Goal: Task Accomplishment & Management: Manage account settings

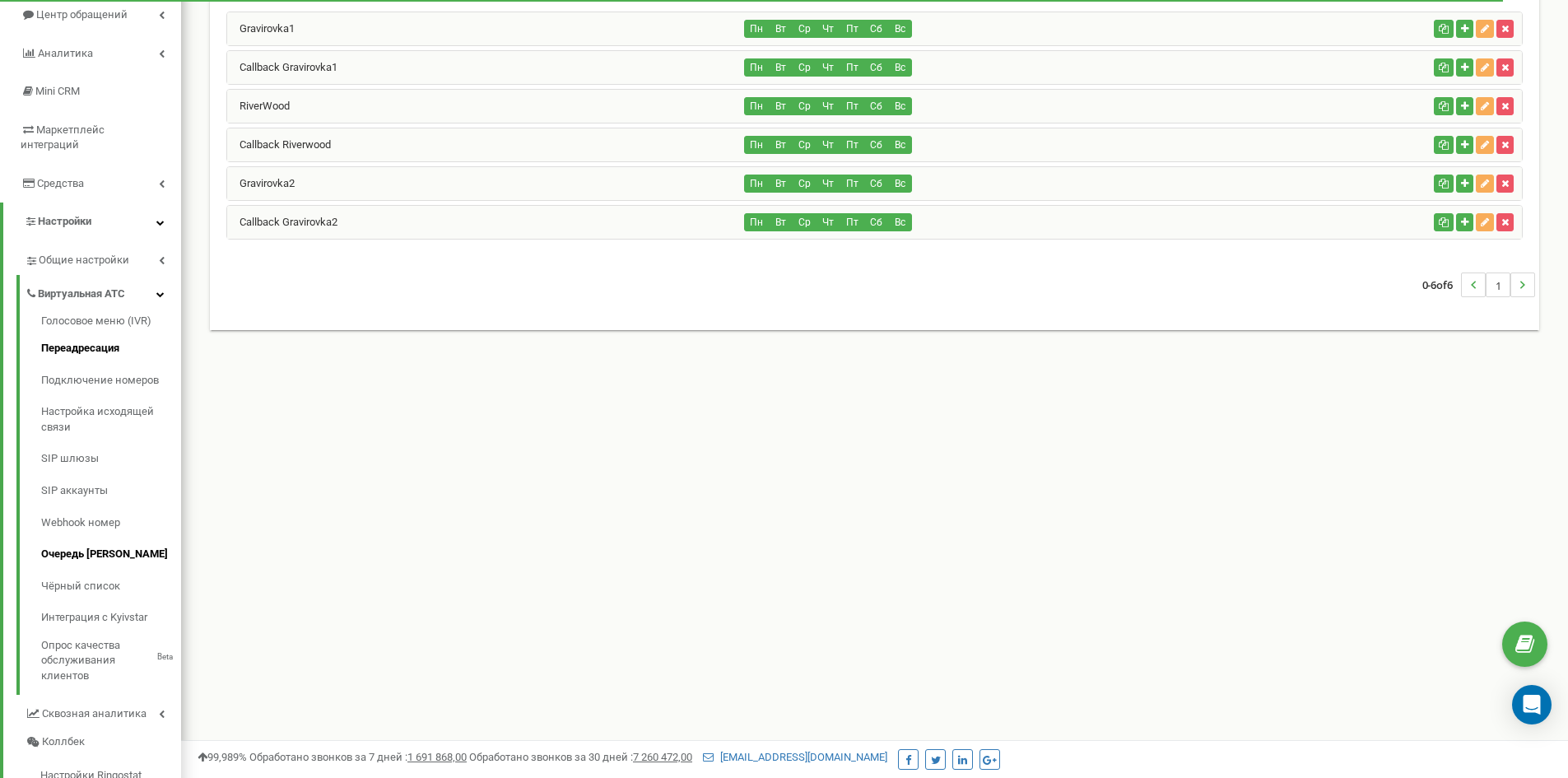
scroll to position [299, 0]
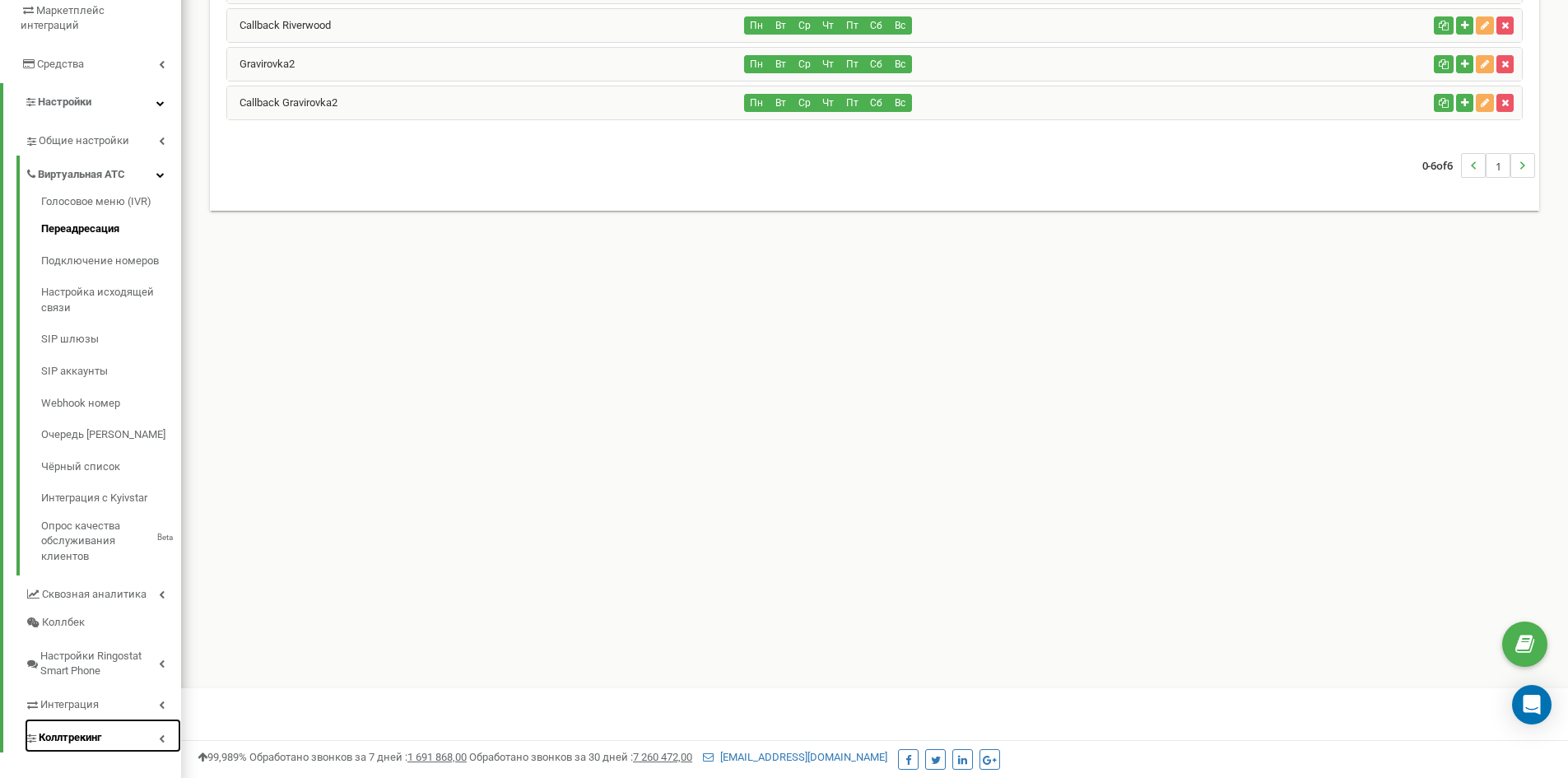
click at [83, 731] on span "Коллтрекинг" at bounding box center [70, 738] width 63 height 16
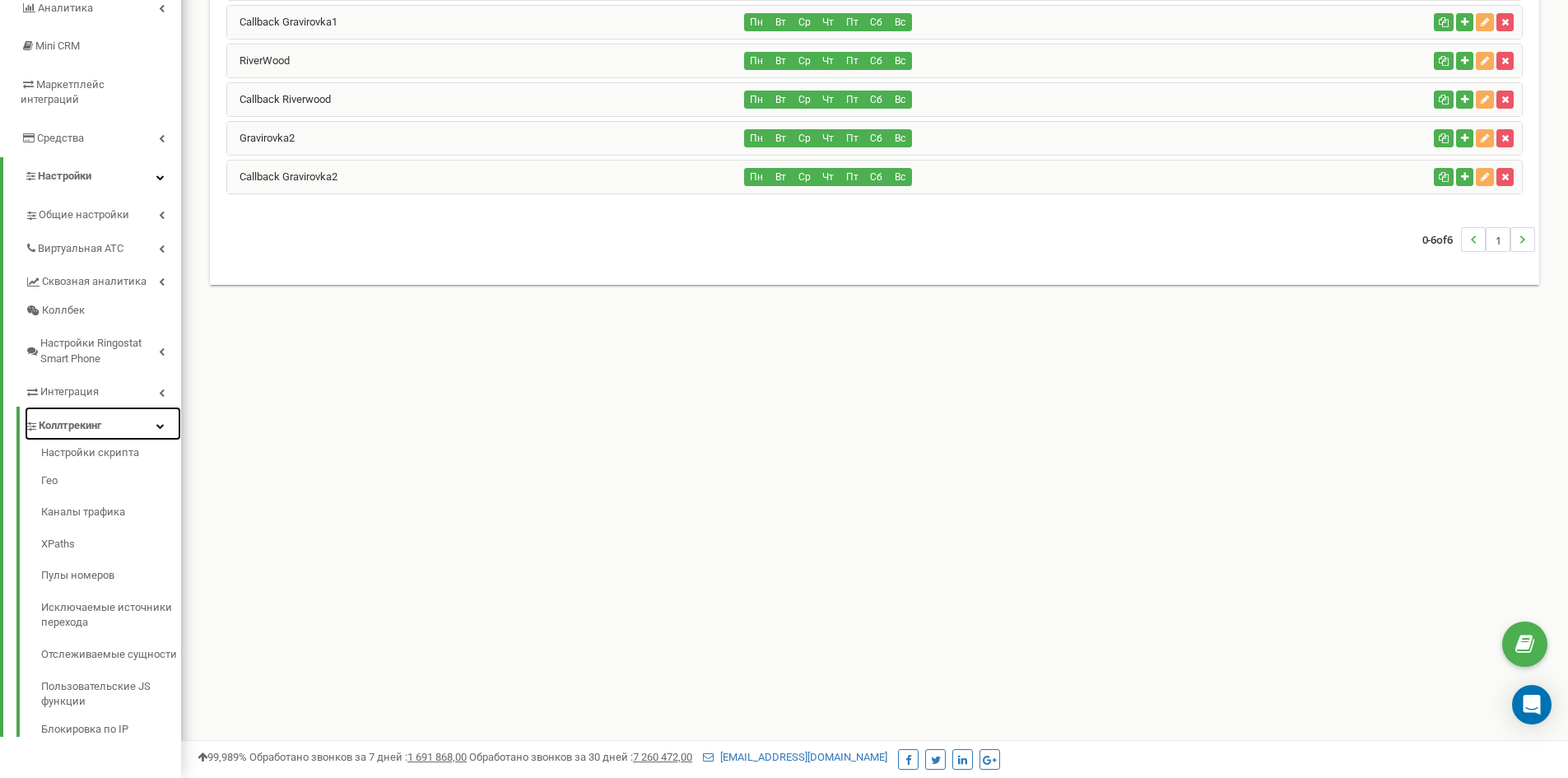
scroll to position [211, 0]
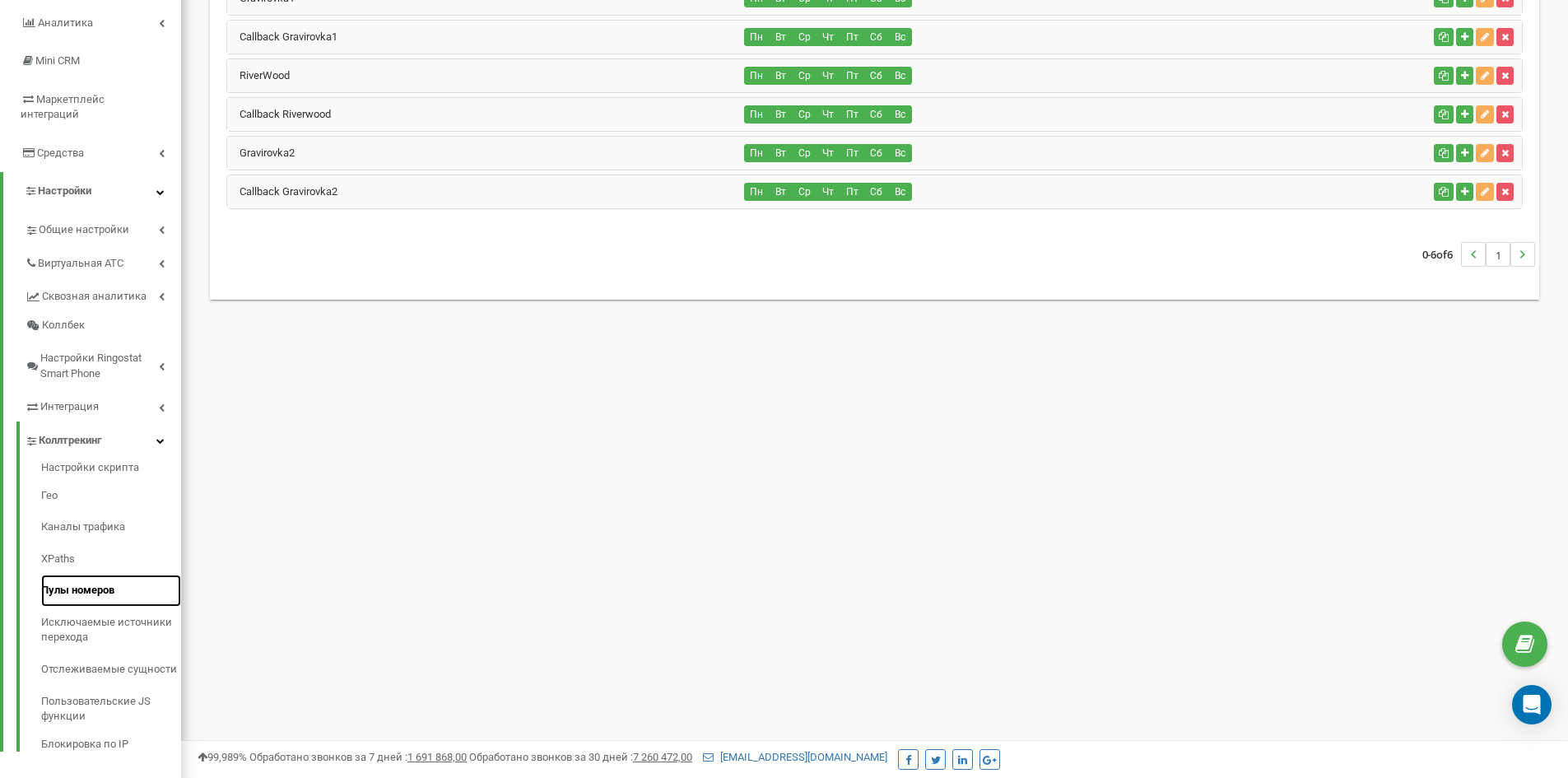
click at [81, 576] on link "Пулы номеров" at bounding box center [110, 590] width 139 height 32
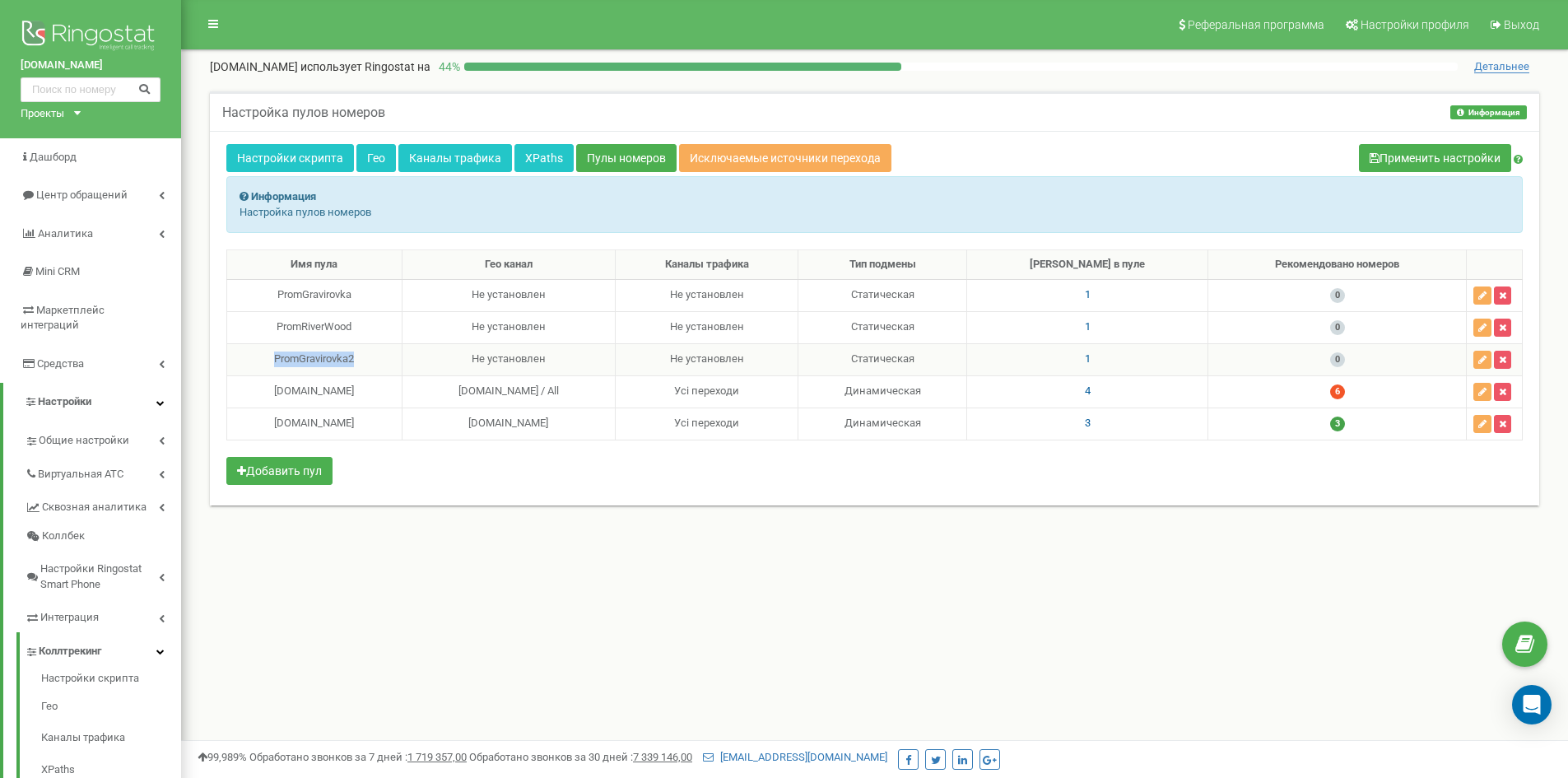
drag, startPoint x: 298, startPoint y: 359, endPoint x: 380, endPoint y: 359, distance: 82.0
click at [380, 359] on div "PromGravirovka2" at bounding box center [314, 359] width 162 height 16
copy div "PromGravirovka2"
click at [353, 325] on div "PromRiverWood" at bounding box center [314, 327] width 162 height 16
click at [1091, 325] on span "1" at bounding box center [1088, 327] width 6 height 13
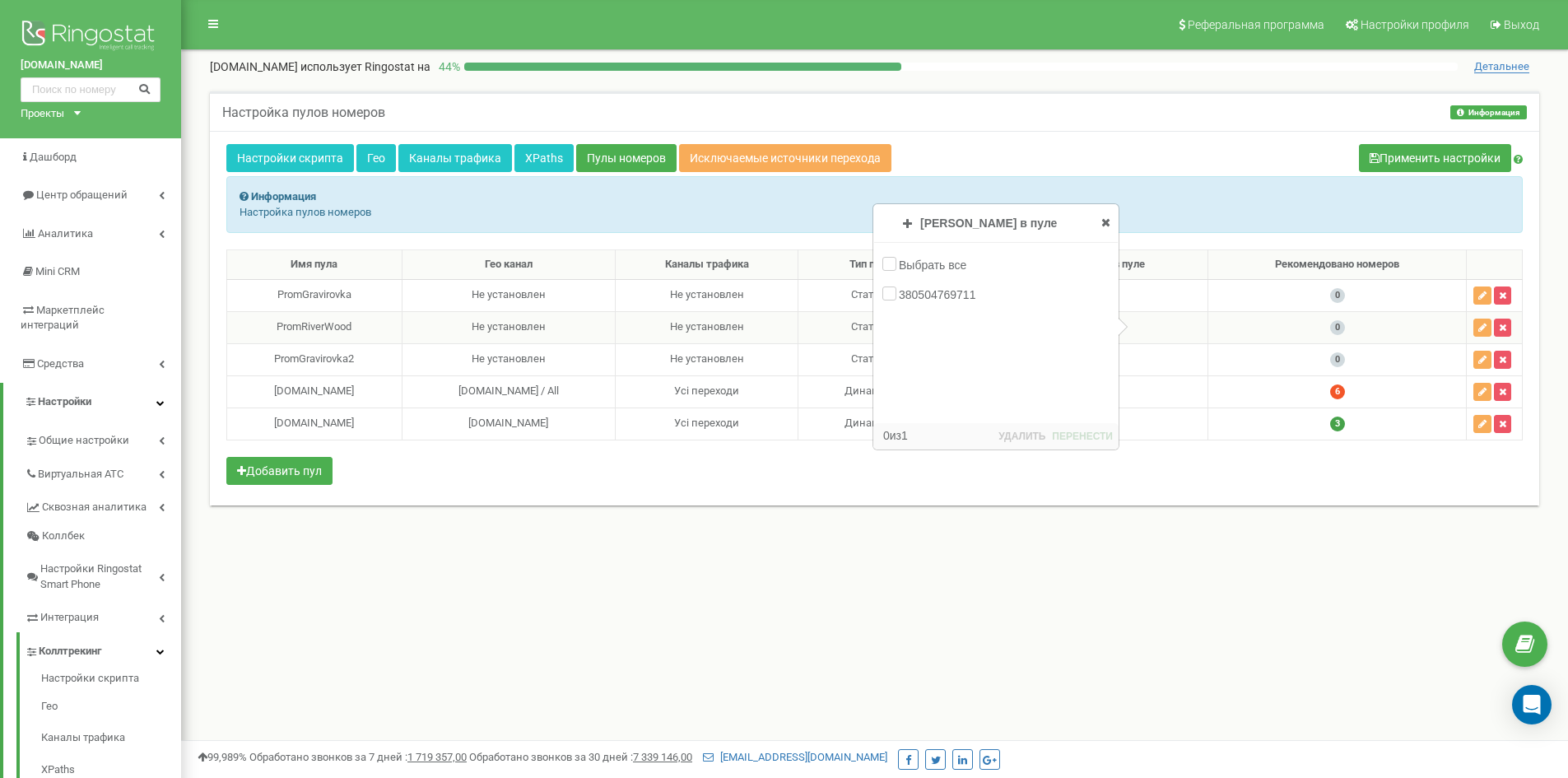
click at [1091, 325] on span "1" at bounding box center [1088, 327] width 6 height 13
click at [1091, 354] on span "1" at bounding box center [1088, 358] width 6 height 13
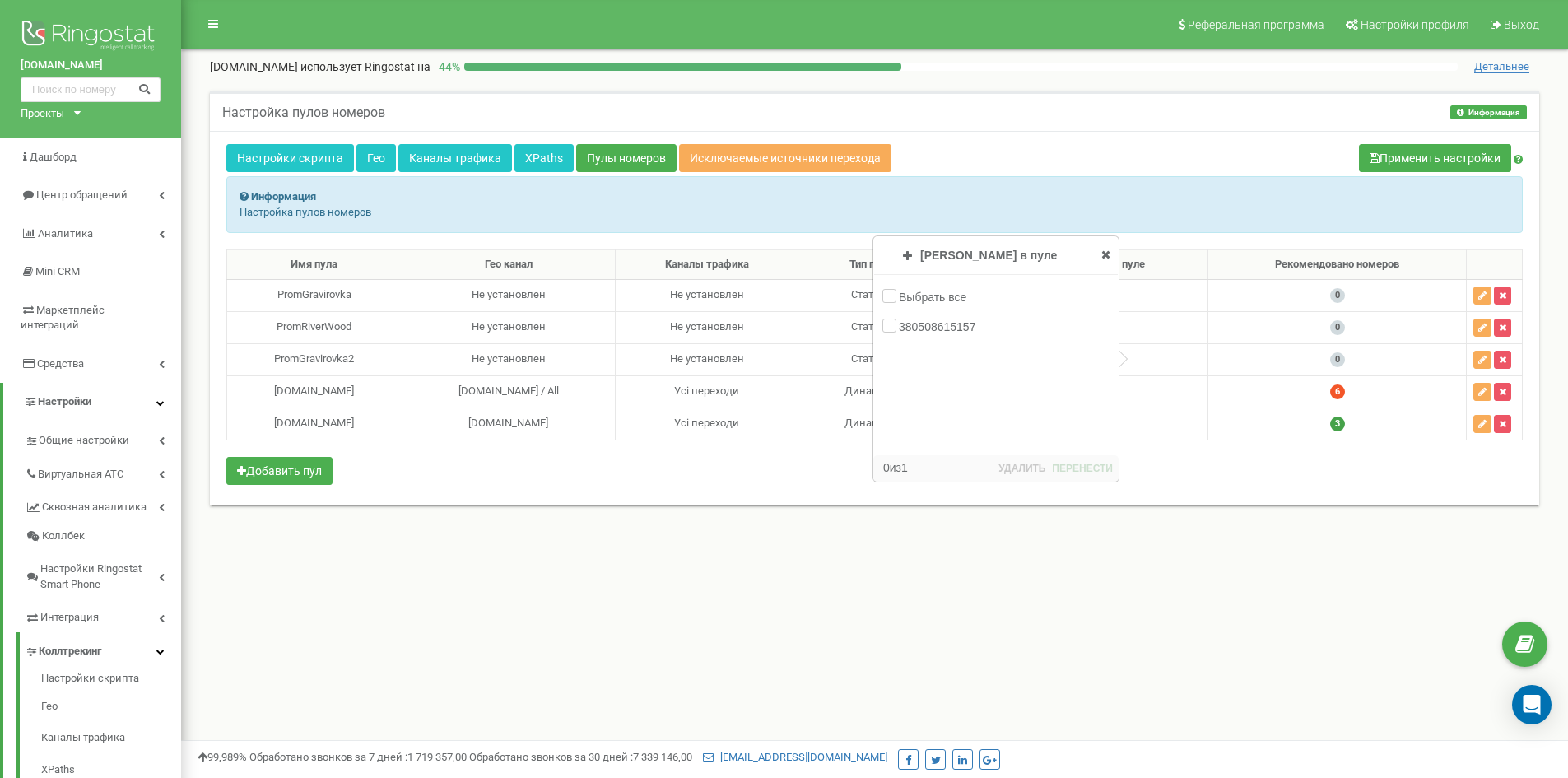
click at [1072, 161] on div "Настройки скрипта Гео Каналы трафика XPaths Пулы номеров Исключаемые источники …" at bounding box center [875, 160] width 1296 height 32
click at [1106, 257] on icon at bounding box center [1105, 255] width 9 height 12
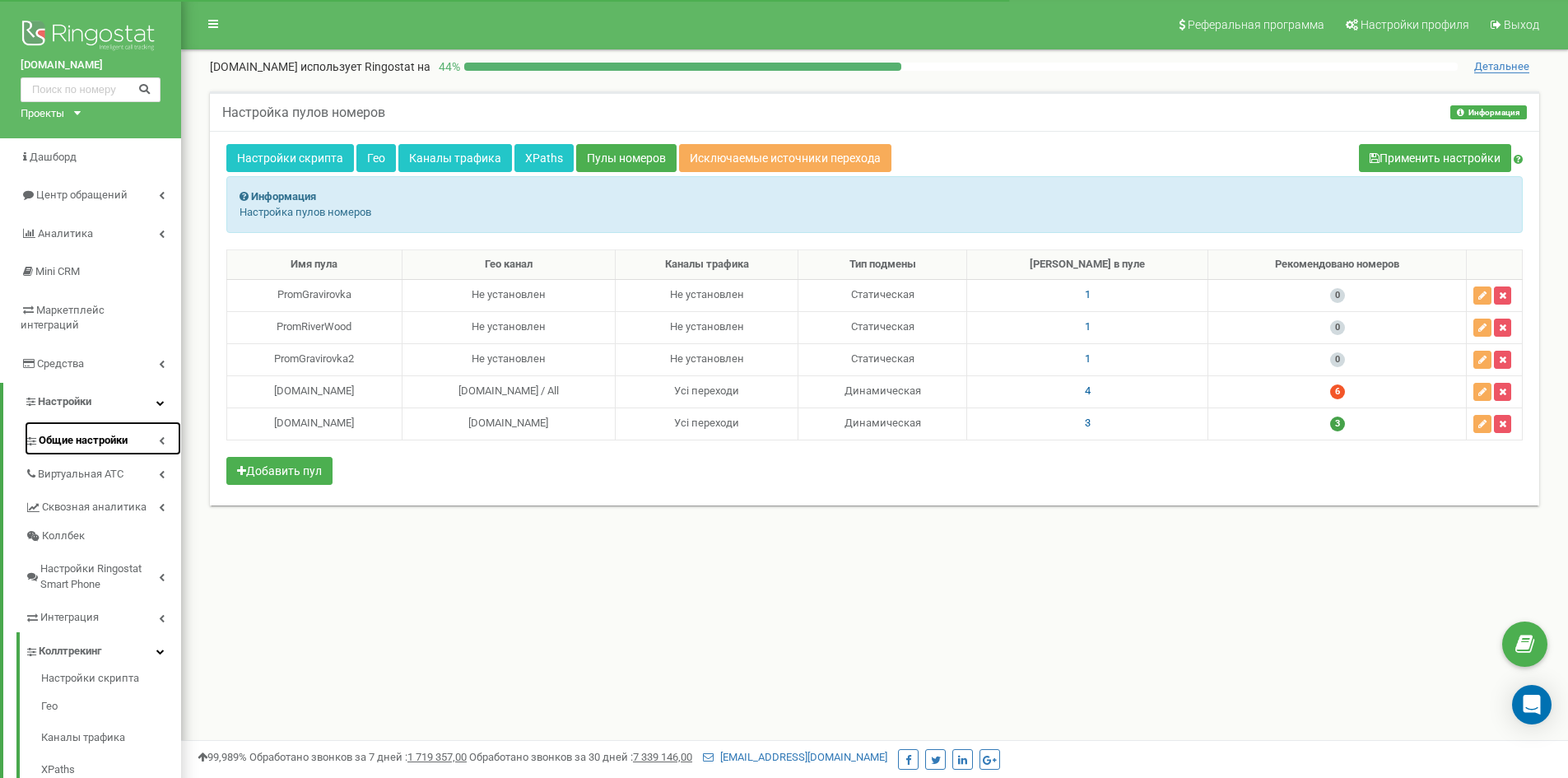
click at [106, 433] on span "Общие настройки" at bounding box center [83, 441] width 89 height 16
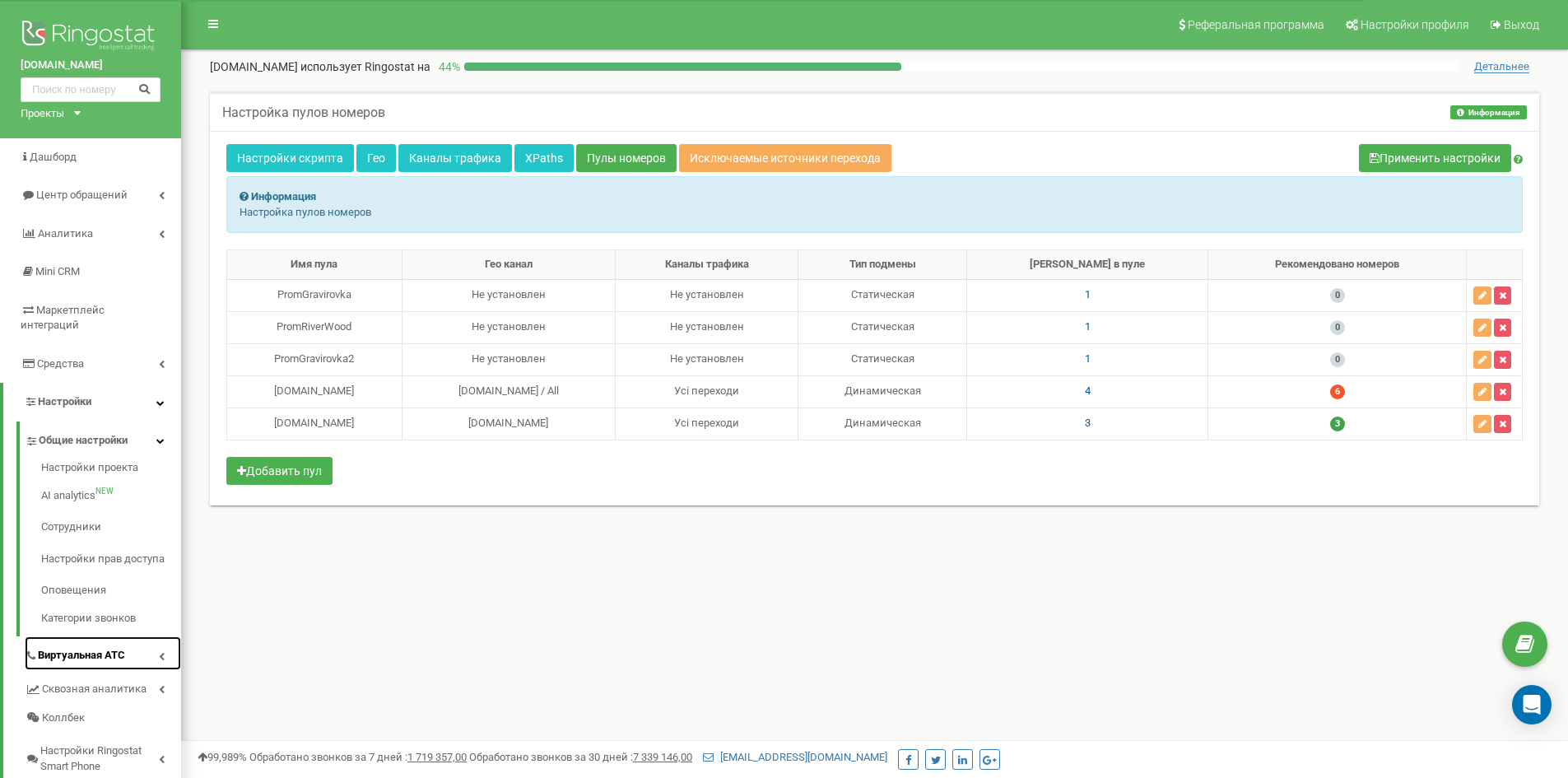
click at [106, 648] on span "Виртуальная АТС" at bounding box center [81, 656] width 87 height 16
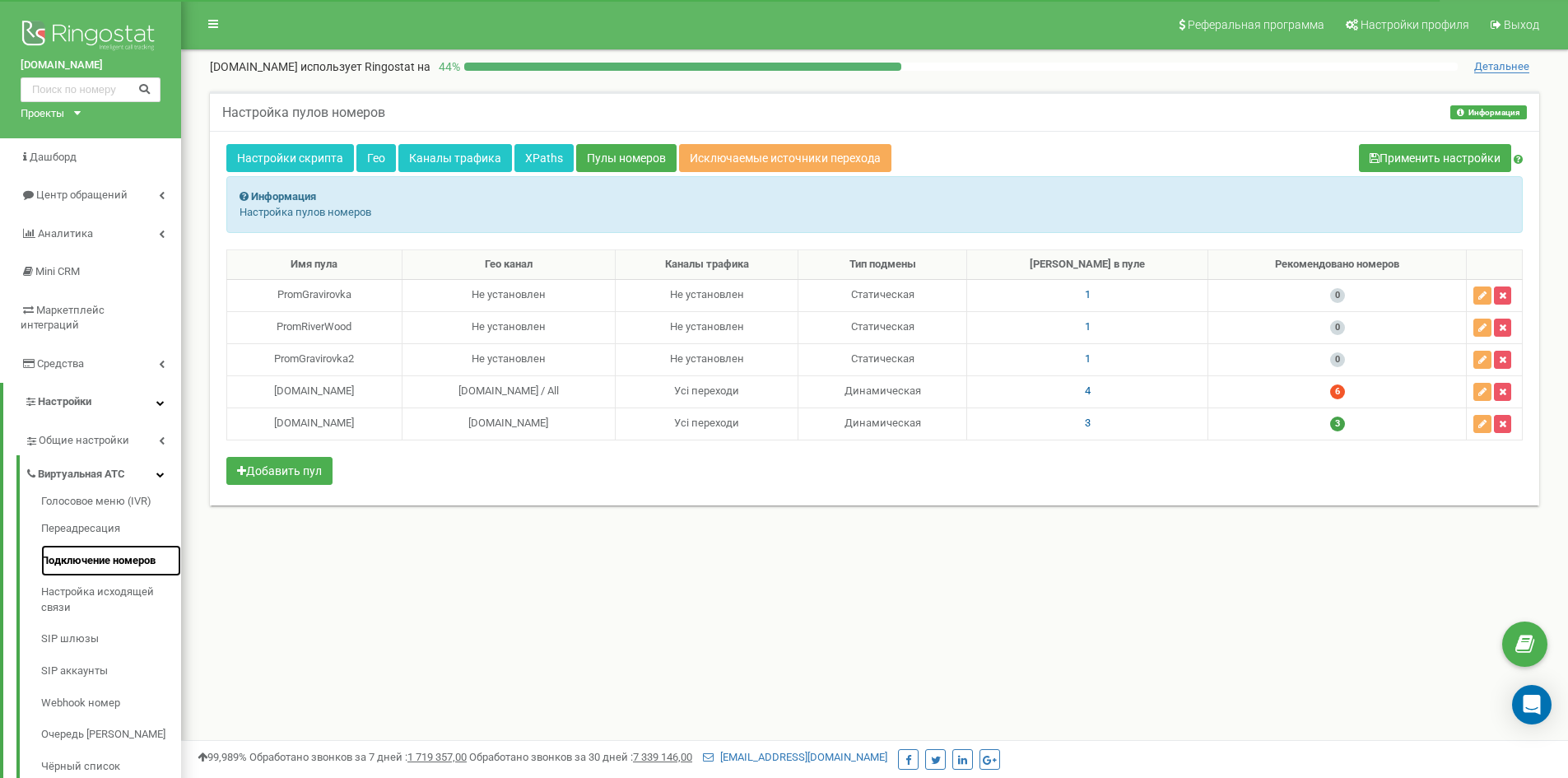
click at [108, 545] on link "Подключение номеров" at bounding box center [110, 561] width 139 height 32
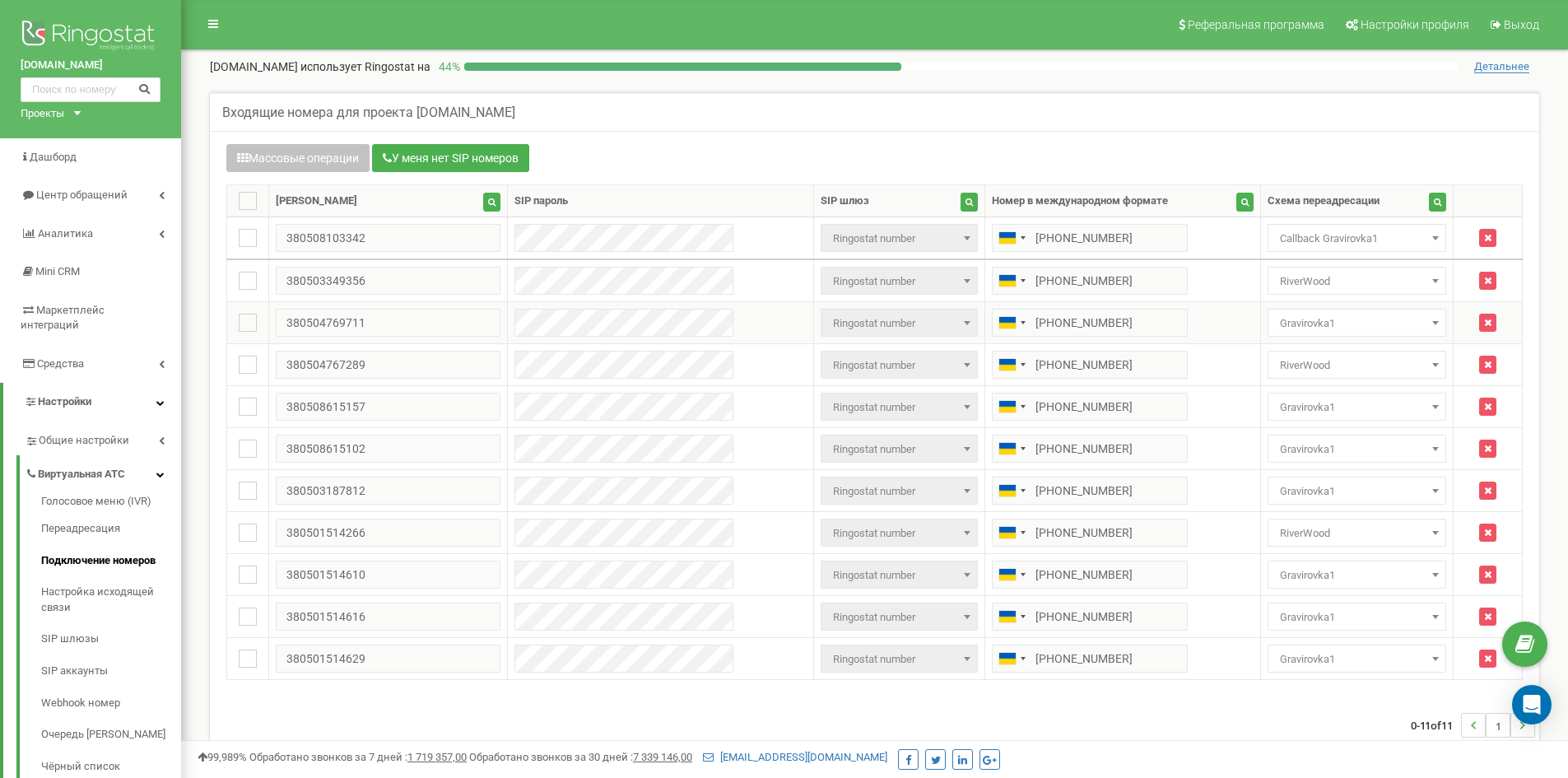
click at [1335, 321] on span "Gravirovka1" at bounding box center [1357, 324] width 168 height 23
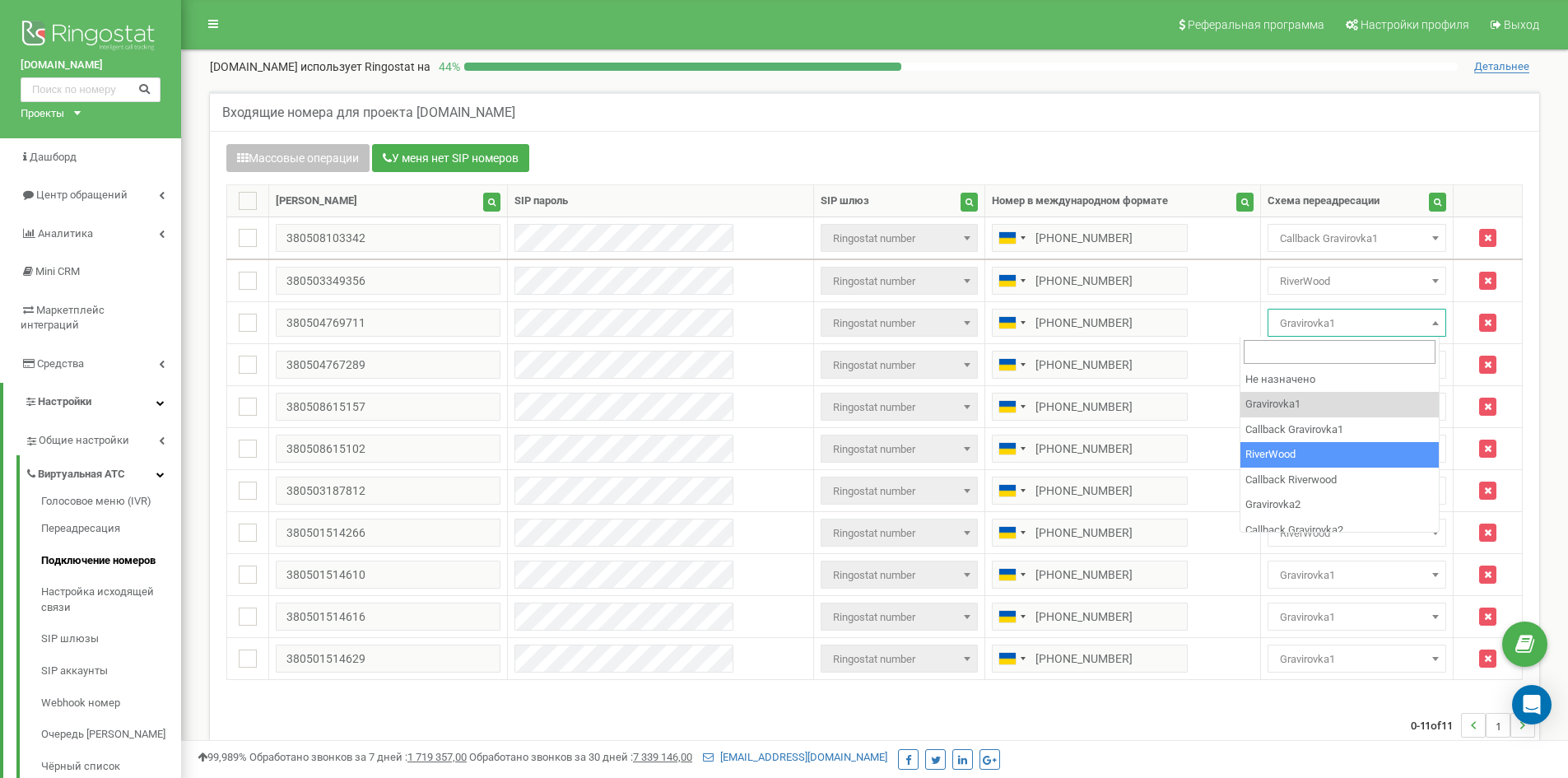
select select "262007"
